Goal: Task Accomplishment & Management: Manage account settings

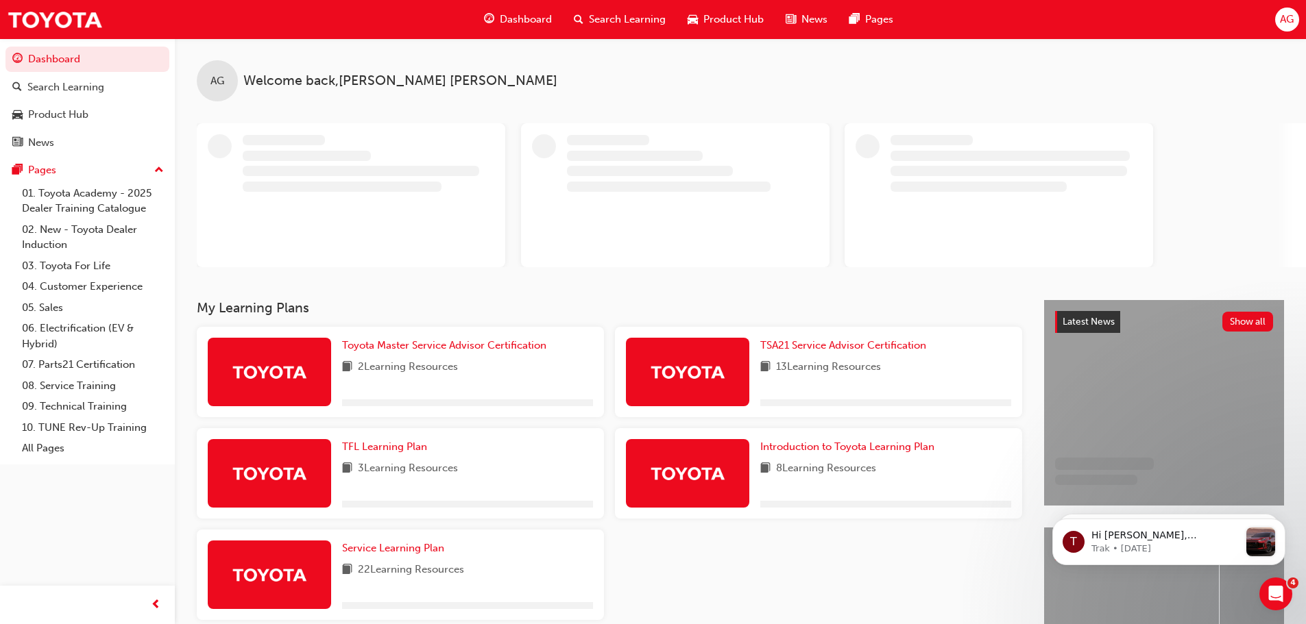
click at [1284, 17] on span "AG" at bounding box center [1287, 20] width 14 height 16
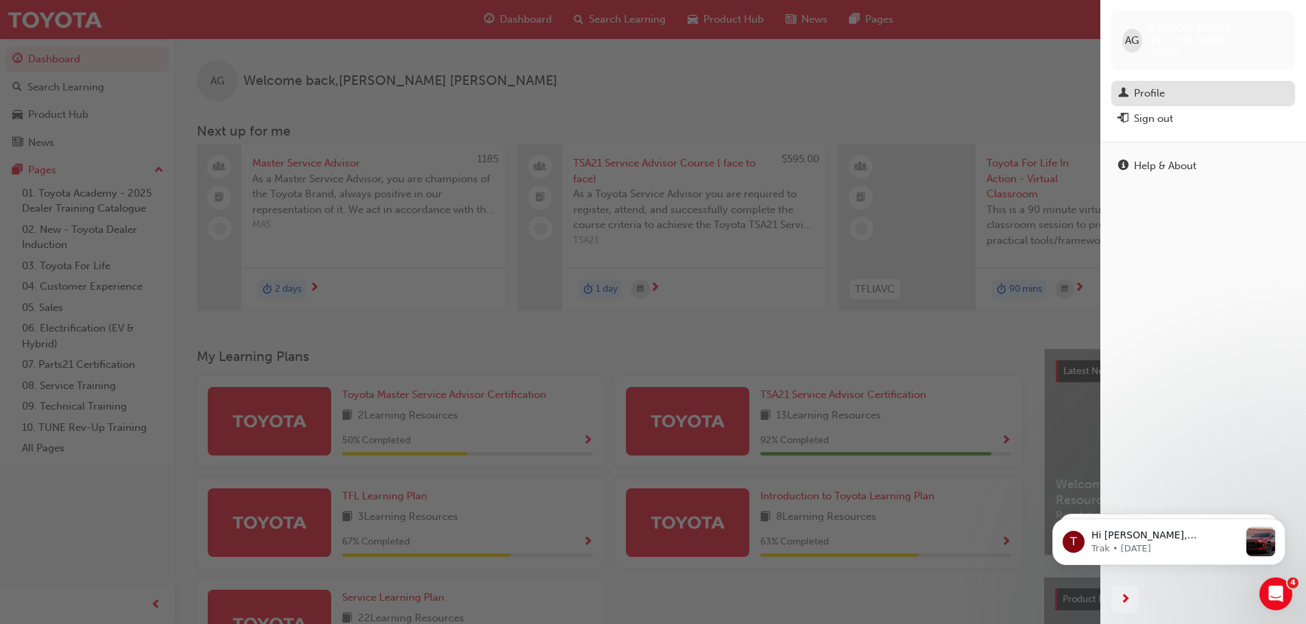
click at [1181, 85] on div "Profile" at bounding box center [1203, 93] width 170 height 17
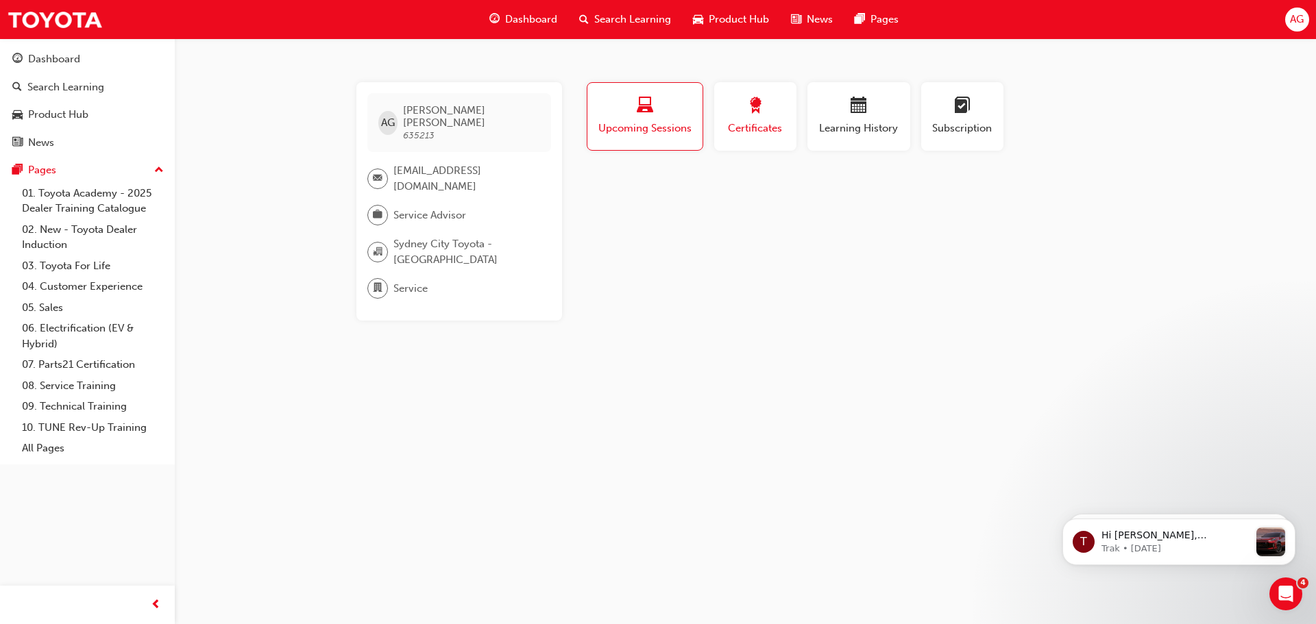
click at [760, 119] on div "Certificates" at bounding box center [755, 116] width 62 height 39
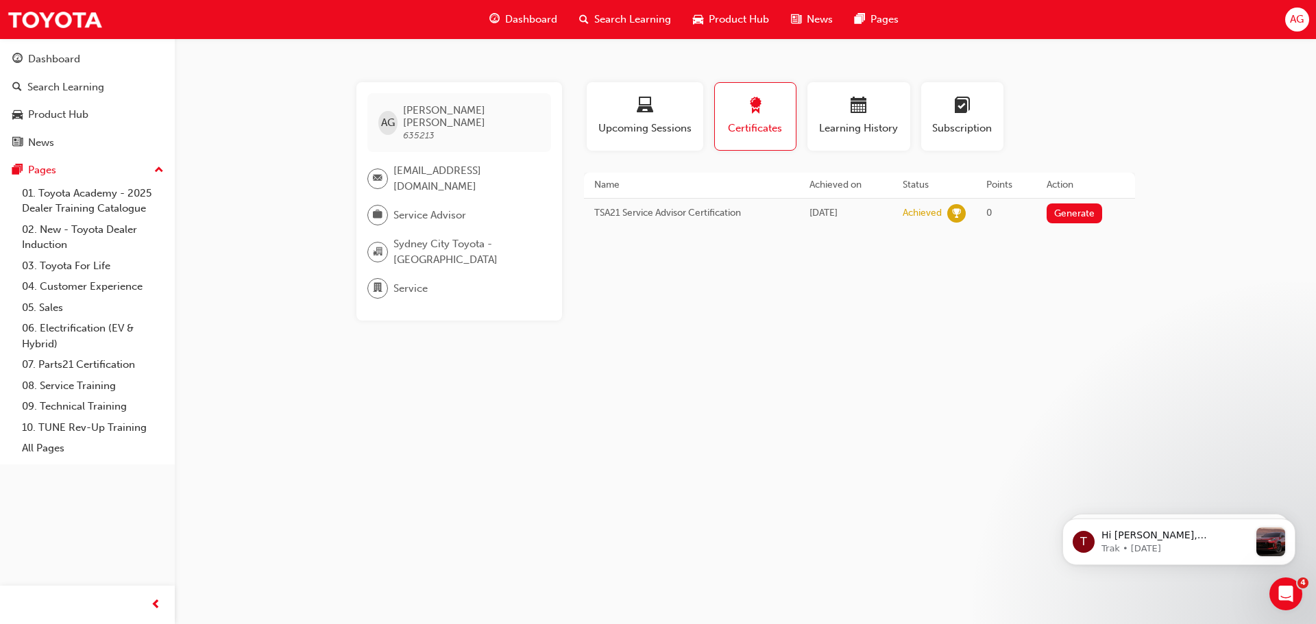
click at [702, 216] on td "TSA21 Service Advisor Certification" at bounding box center [691, 213] width 215 height 30
click at [1065, 214] on button "Generate" at bounding box center [1075, 214] width 56 height 20
click at [892, 127] on span "Learning History" at bounding box center [859, 129] width 82 height 16
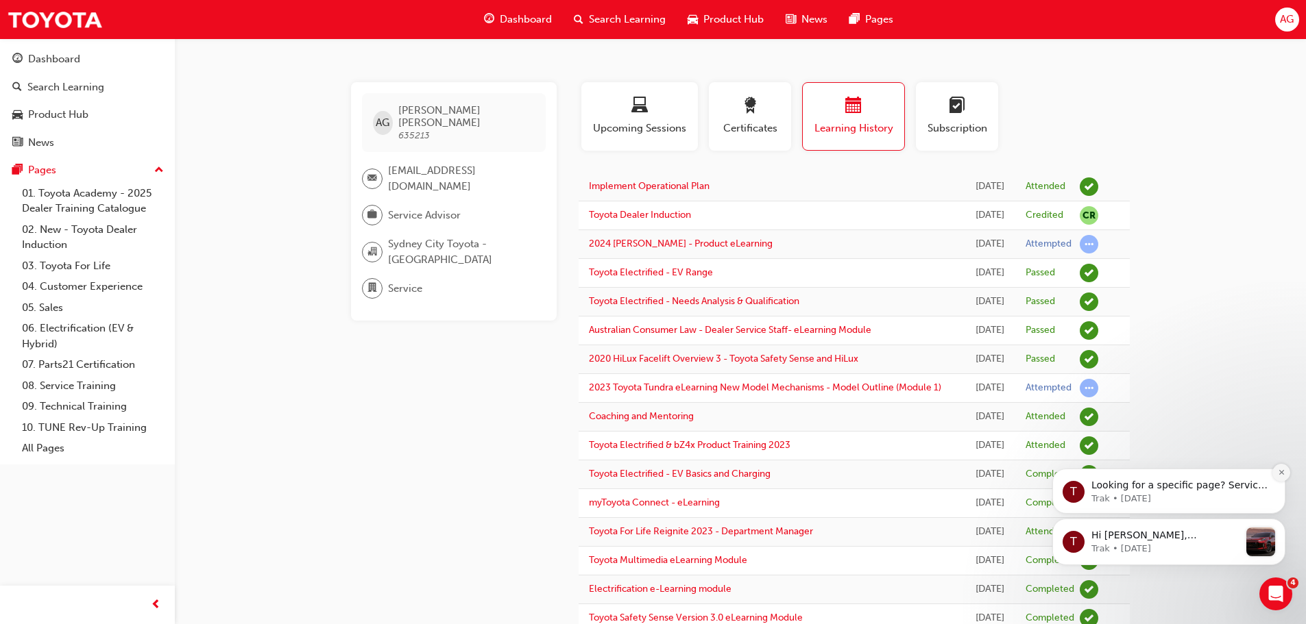
click at [1282, 472] on icon "Dismiss notification" at bounding box center [1280, 472] width 5 height 5
click at [1275, 524] on button "Dismiss notification" at bounding box center [1281, 523] width 18 height 18
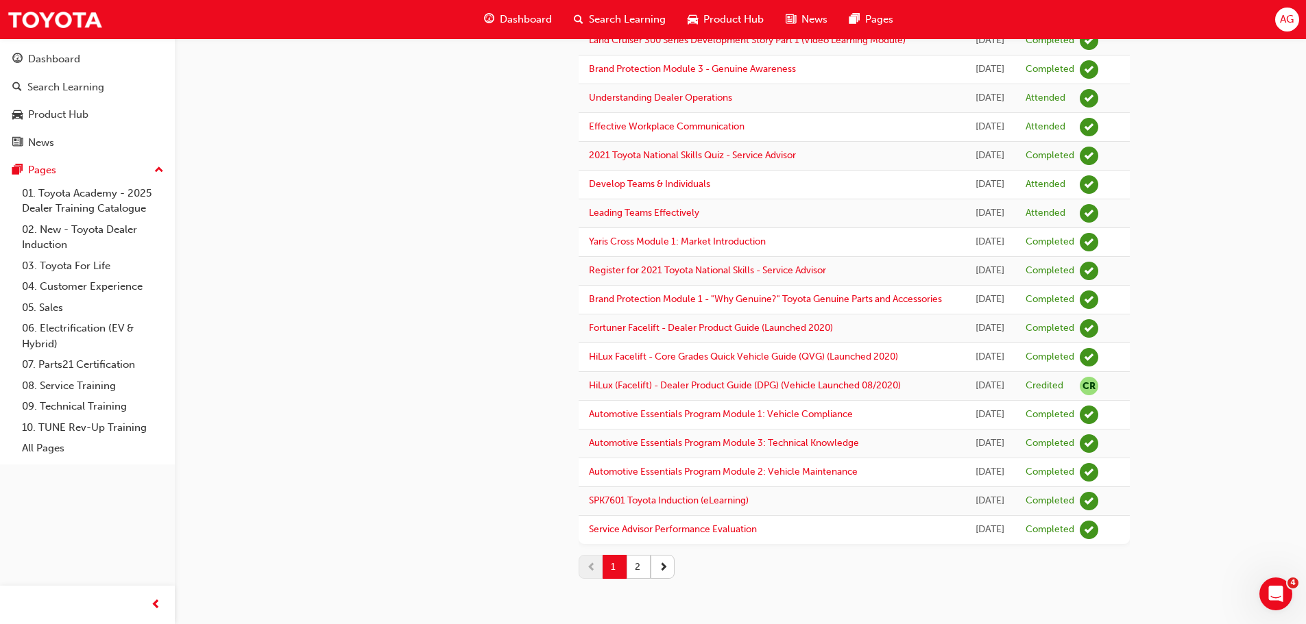
scroll to position [1388, 0]
click at [632, 575] on button "2" at bounding box center [638, 567] width 24 height 24
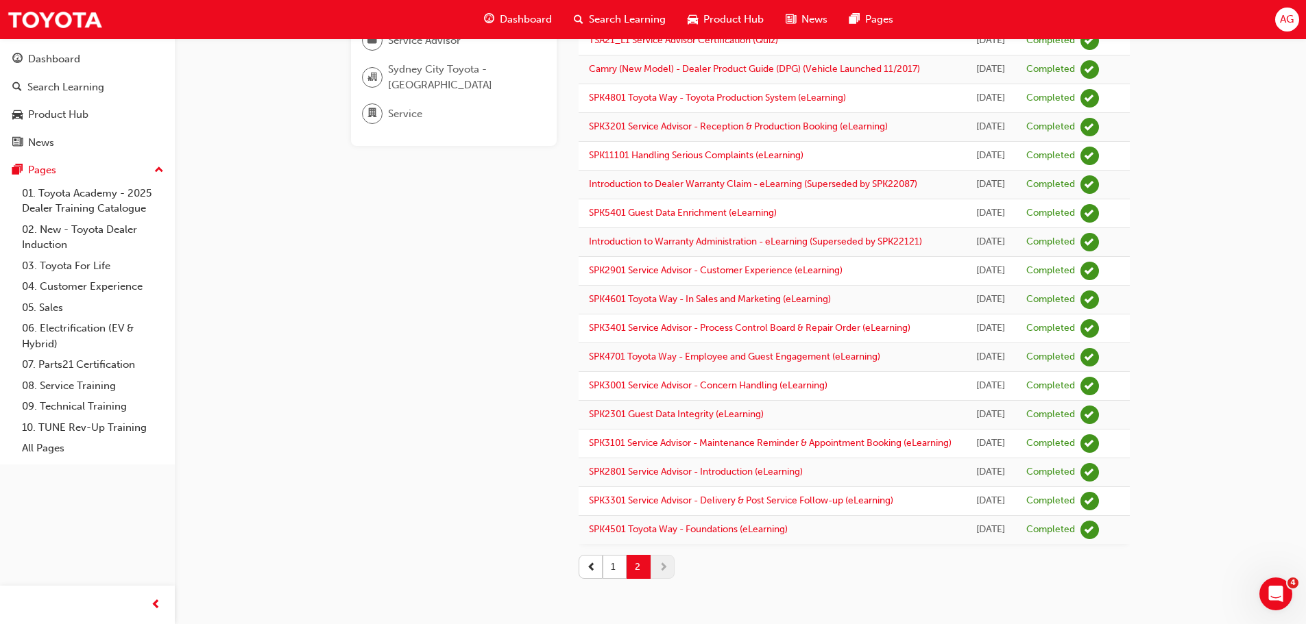
scroll to position [409, 0]
click at [628, 574] on button "2" at bounding box center [638, 567] width 24 height 24
click at [609, 575] on button "1" at bounding box center [614, 567] width 24 height 24
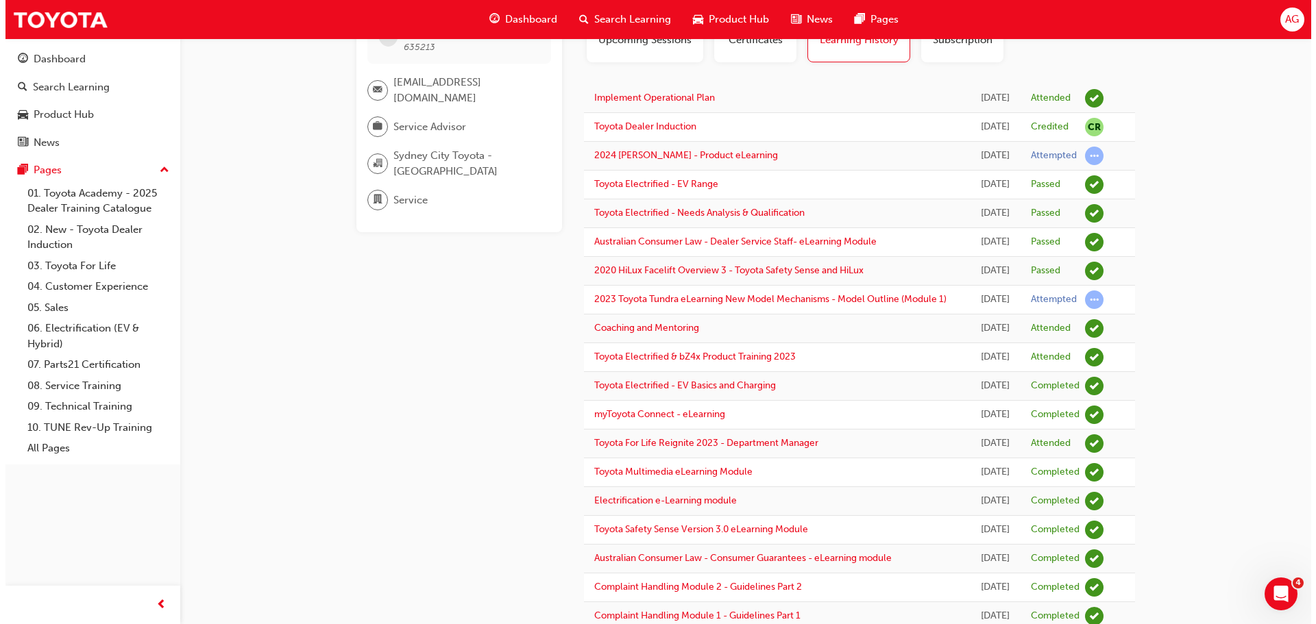
scroll to position [0, 0]
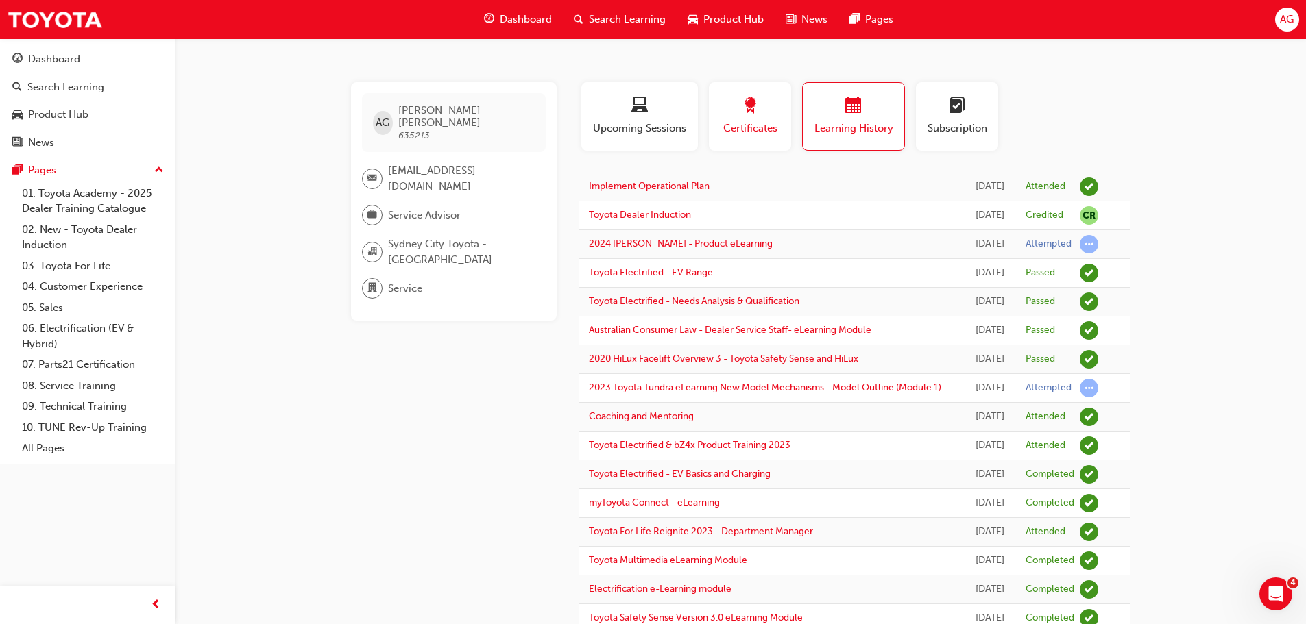
click at [760, 126] on span "Certificates" at bounding box center [750, 129] width 62 height 16
